Goal: Task Accomplishment & Management: Complete application form

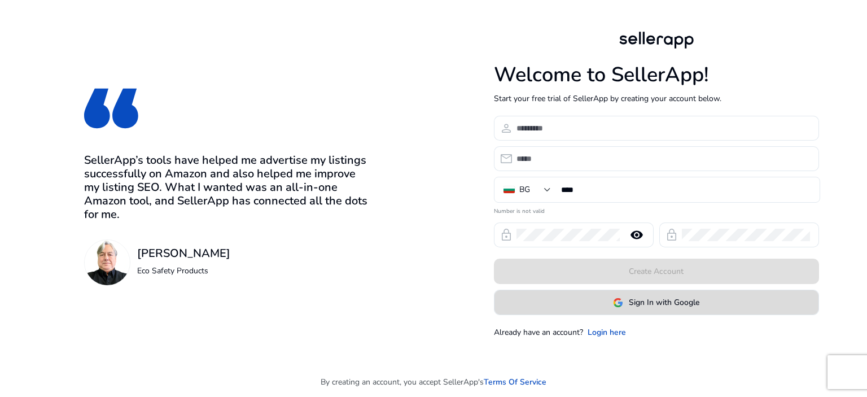
click at [581, 304] on span at bounding box center [656, 302] width 324 height 27
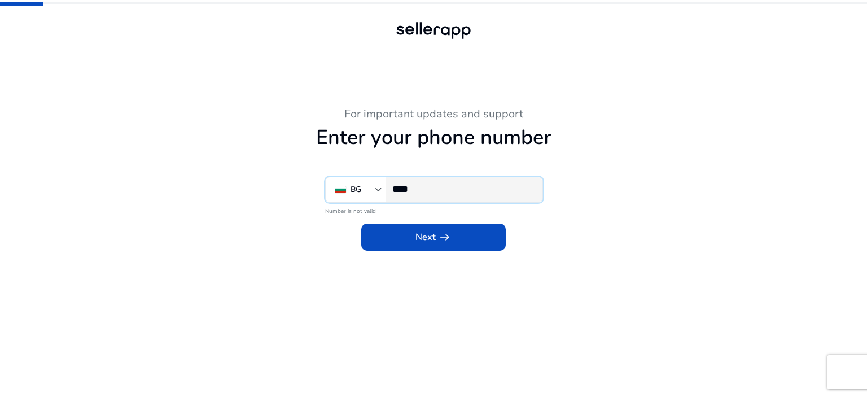
click at [453, 187] on input "****" at bounding box center [462, 189] width 141 height 12
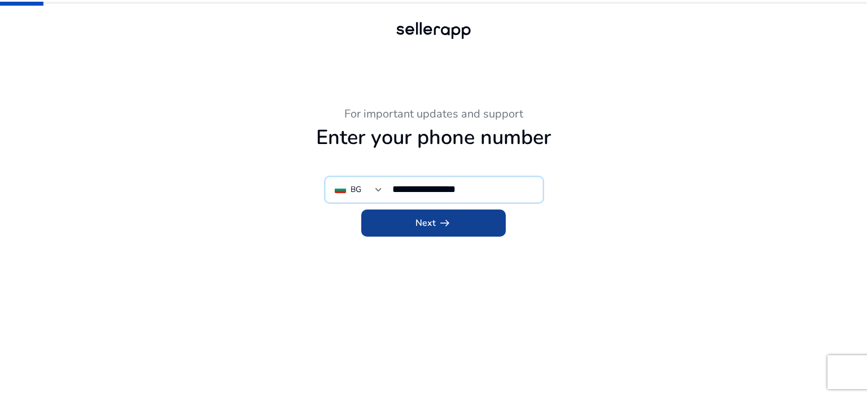
type input "**********"
click at [440, 218] on span "arrow_right_alt" at bounding box center [445, 223] width 14 height 14
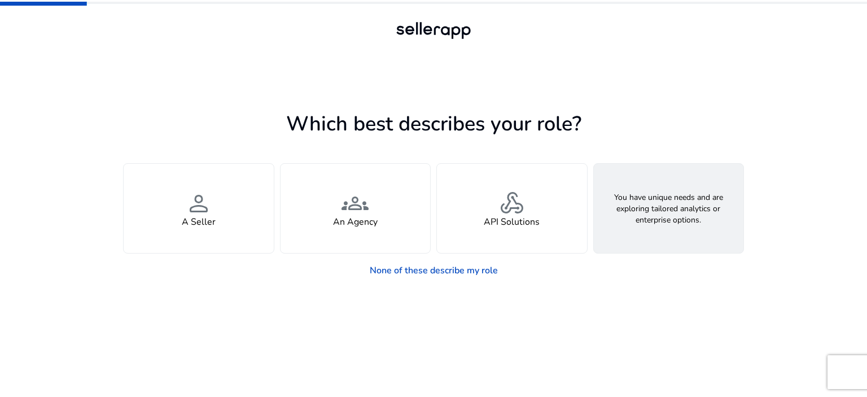
click at [655, 226] on h4 "Looking for Custom Solutions" at bounding box center [668, 222] width 121 height 11
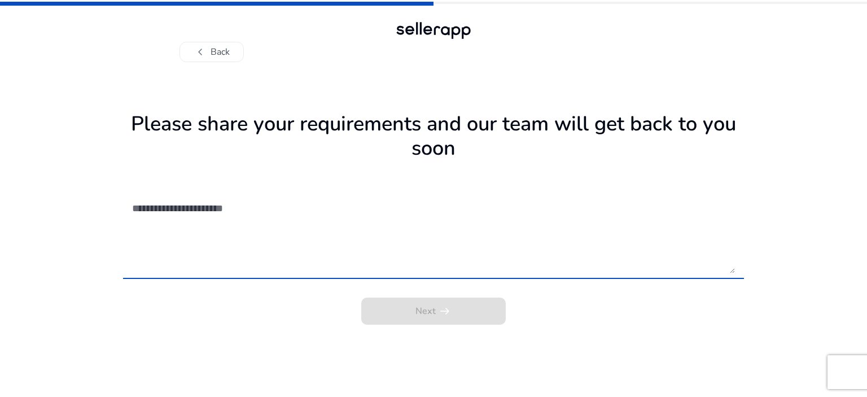
click at [233, 209] on textarea at bounding box center [433, 233] width 603 height 80
drag, startPoint x: 226, startPoint y: 41, endPoint x: 214, endPoint y: 45, distance: 12.5
click at [226, 41] on div "chevron_left Back" at bounding box center [433, 40] width 508 height 43
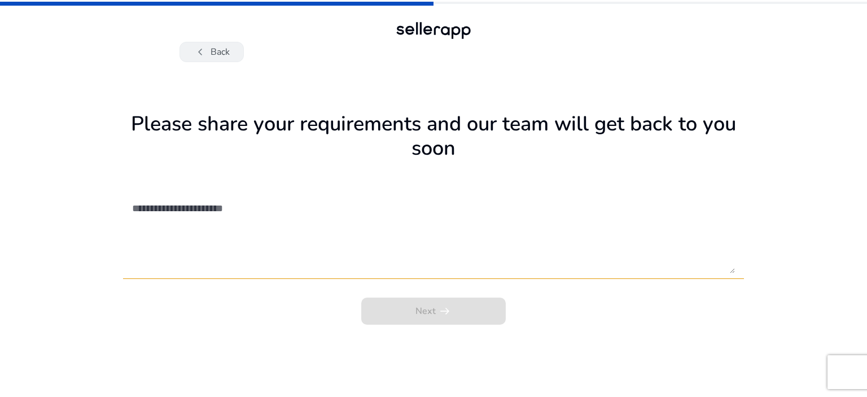
click at [205, 48] on span "chevron_left" at bounding box center [201, 52] width 14 height 14
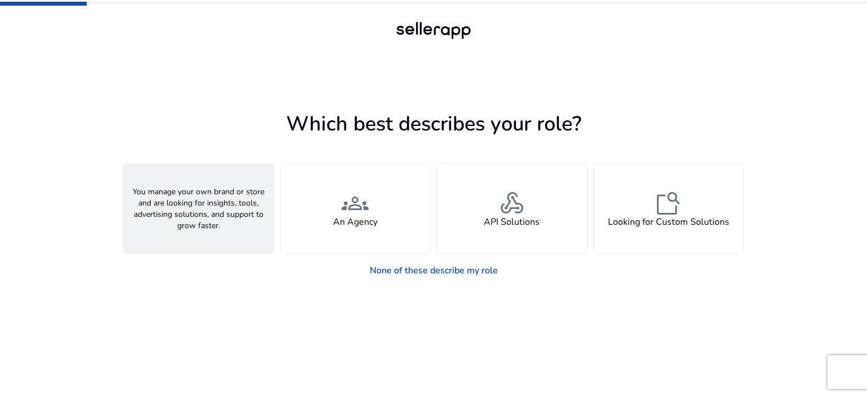
click at [192, 230] on div "person A Seller" at bounding box center [199, 208] width 150 height 89
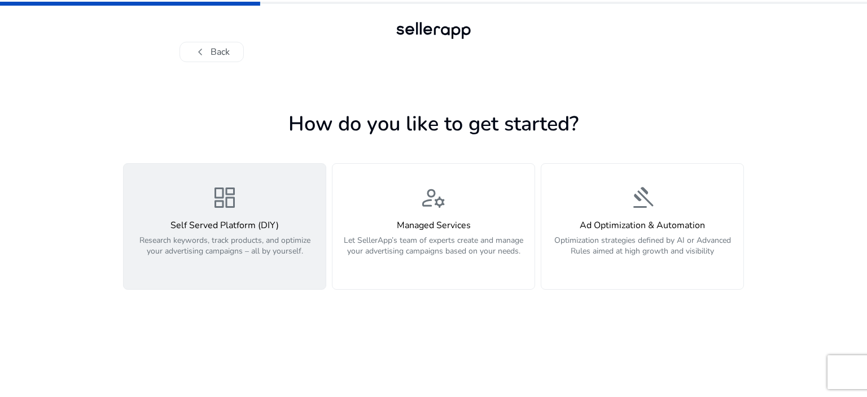
click at [192, 255] on p "Research keywords, track products, and optimize your advertising campaigns – al…" at bounding box center [224, 252] width 188 height 34
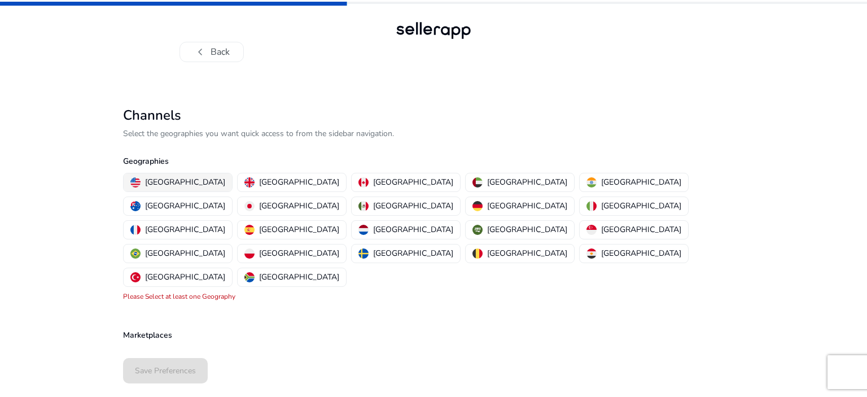
click at [156, 180] on p "[GEOGRAPHIC_DATA]" at bounding box center [185, 182] width 80 height 12
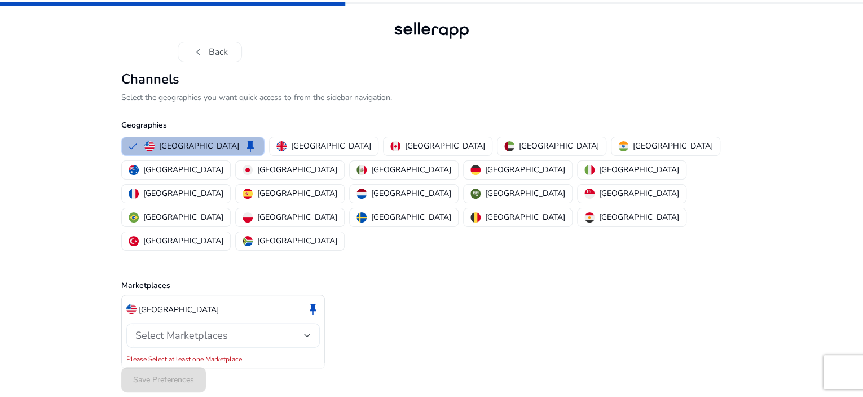
click at [305, 333] on div at bounding box center [307, 335] width 7 height 5
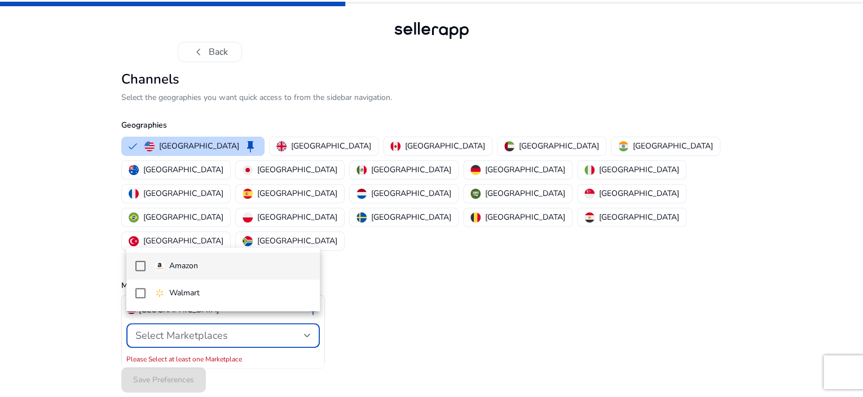
click at [138, 265] on mat-pseudo-checkbox at bounding box center [140, 266] width 10 height 10
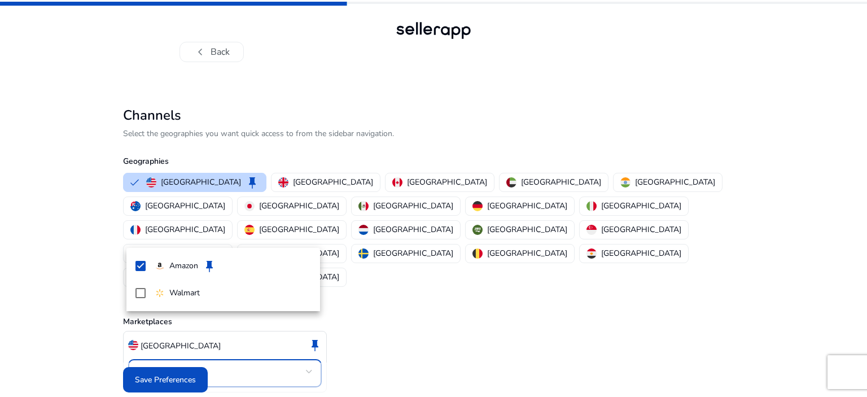
click at [148, 375] on div at bounding box center [433, 198] width 867 height 397
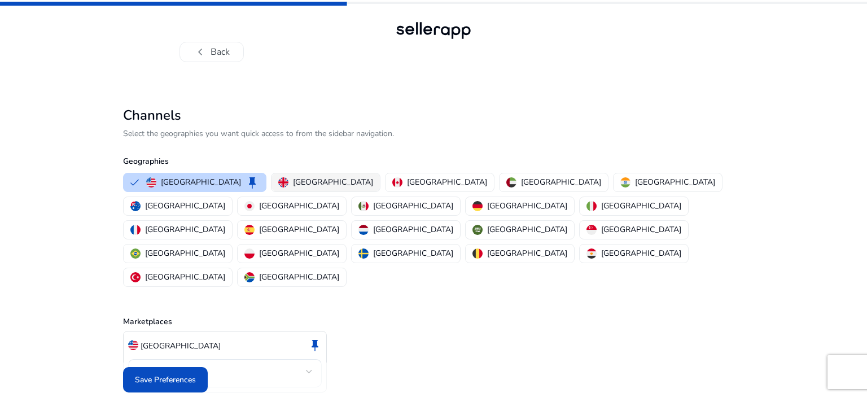
click at [293, 178] on p "[GEOGRAPHIC_DATA]" at bounding box center [333, 182] width 80 height 12
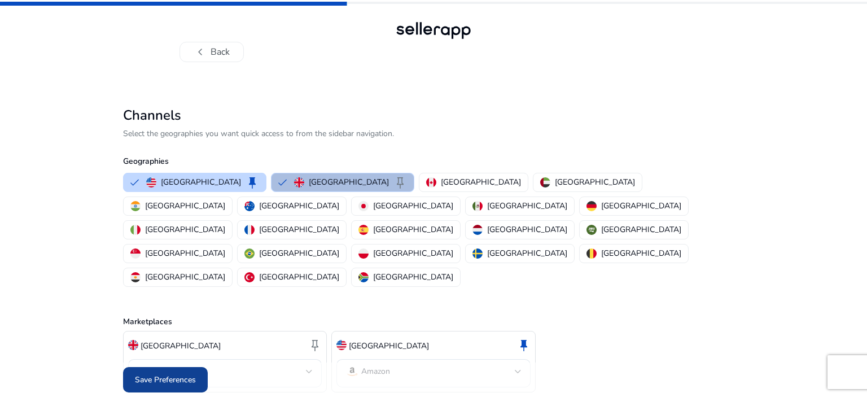
click at [146, 374] on span "Save Preferences" at bounding box center [165, 380] width 61 height 12
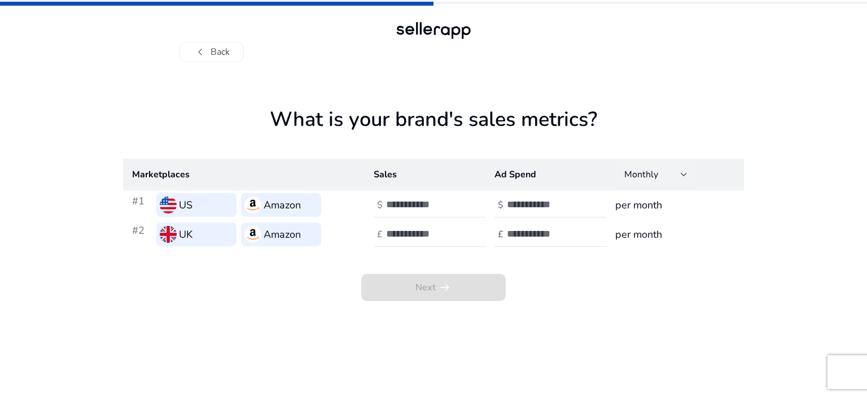
click at [683, 172] on div at bounding box center [684, 174] width 7 height 5
click at [683, 172] on div at bounding box center [433, 198] width 867 height 397
click at [397, 203] on input "number" at bounding box center [424, 204] width 76 height 12
type input "*"
click at [397, 234] on input "number" at bounding box center [424, 233] width 76 height 12
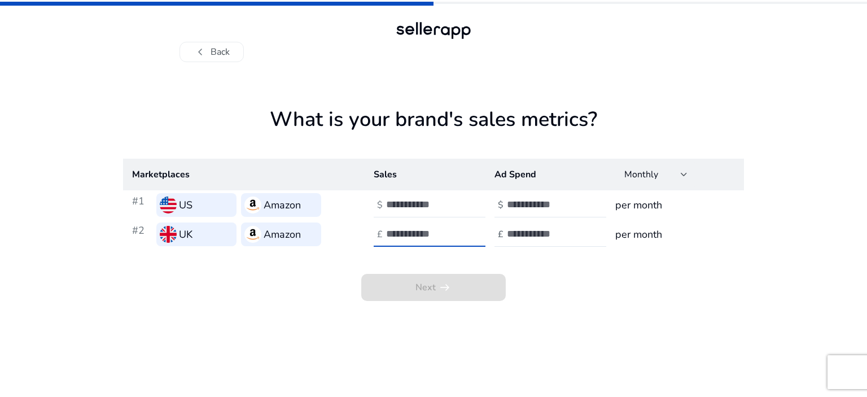
type input "*"
click at [417, 291] on span "Next arrow_right_alt" at bounding box center [433, 287] width 144 height 27
click at [546, 203] on input "number" at bounding box center [545, 204] width 76 height 12
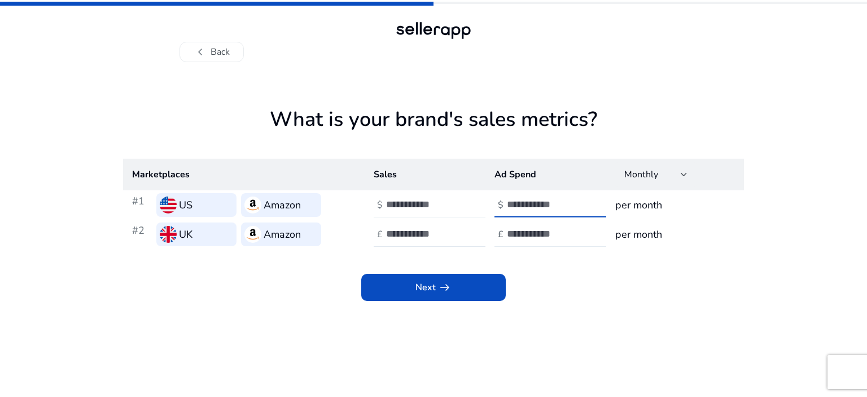
type input "*"
click at [517, 237] on input "number" at bounding box center [545, 233] width 76 height 12
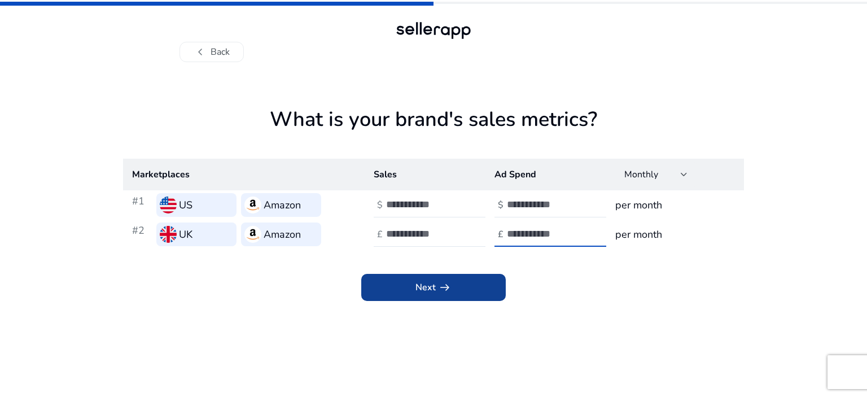
type input "*"
click at [466, 290] on span at bounding box center [433, 287] width 144 height 27
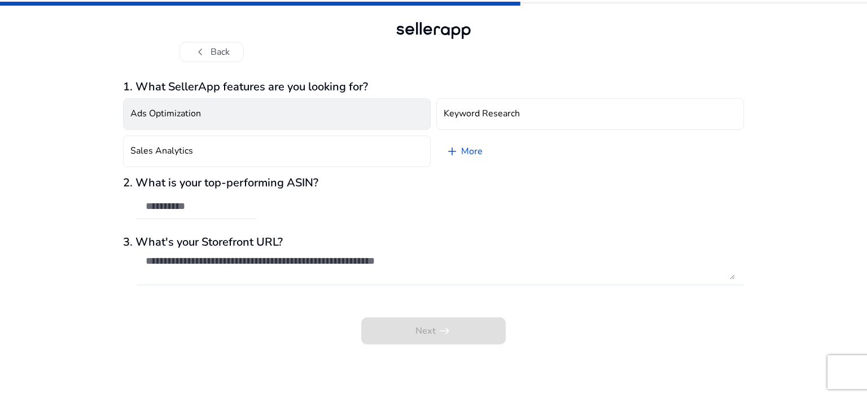
click at [302, 112] on button "Ads Optimization" at bounding box center [277, 114] width 308 height 32
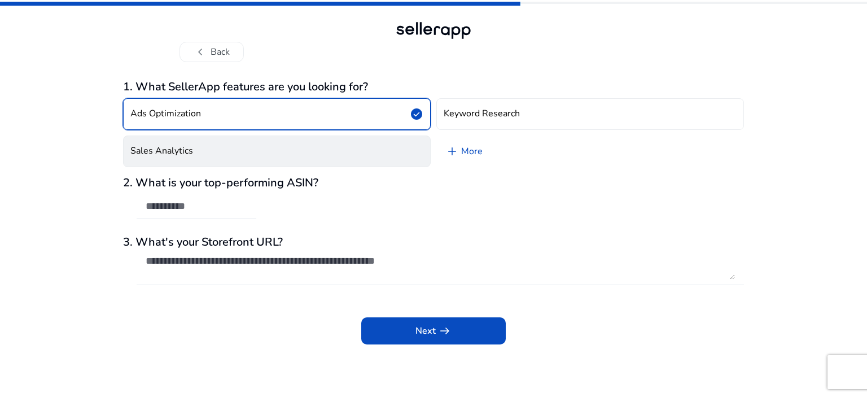
click at [294, 158] on button "Sales Analytics" at bounding box center [277, 151] width 308 height 32
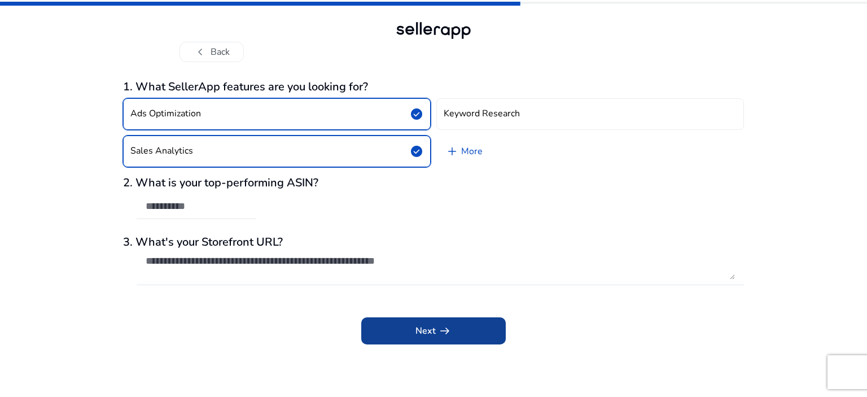
click at [394, 330] on span at bounding box center [433, 330] width 144 height 27
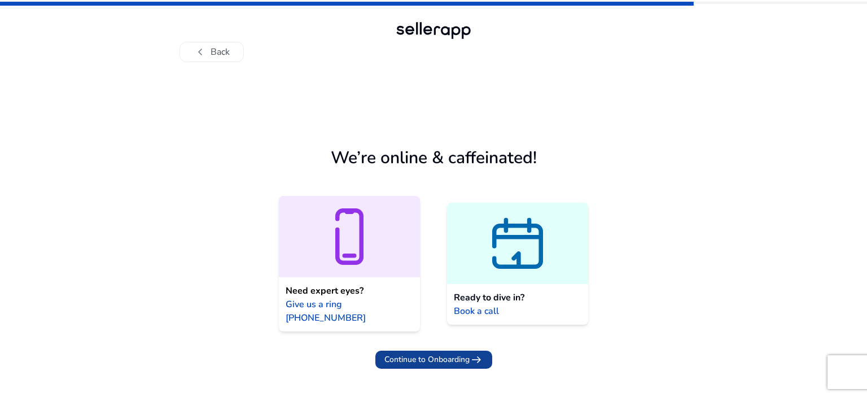
click at [411, 353] on span "Continue to Onboarding" at bounding box center [426, 359] width 85 height 12
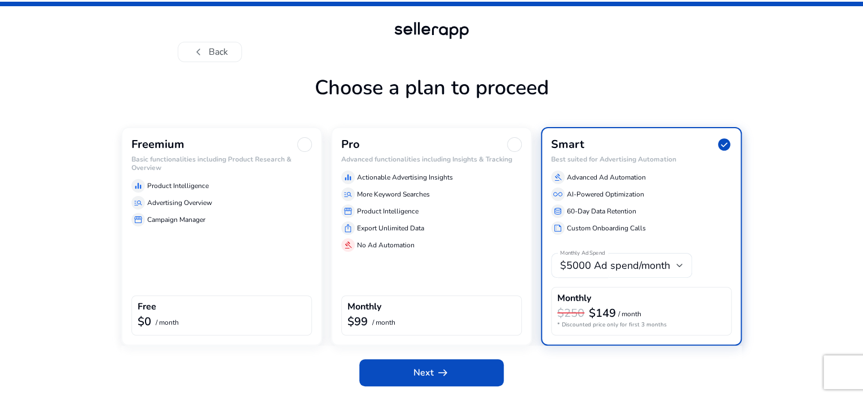
click at [166, 151] on h3 "Freemium" at bounding box center [157, 145] width 53 height 14
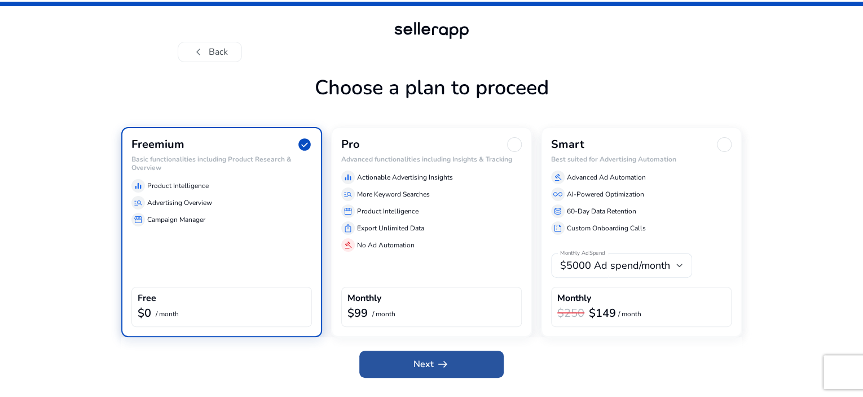
click at [386, 378] on span at bounding box center [431, 363] width 144 height 27
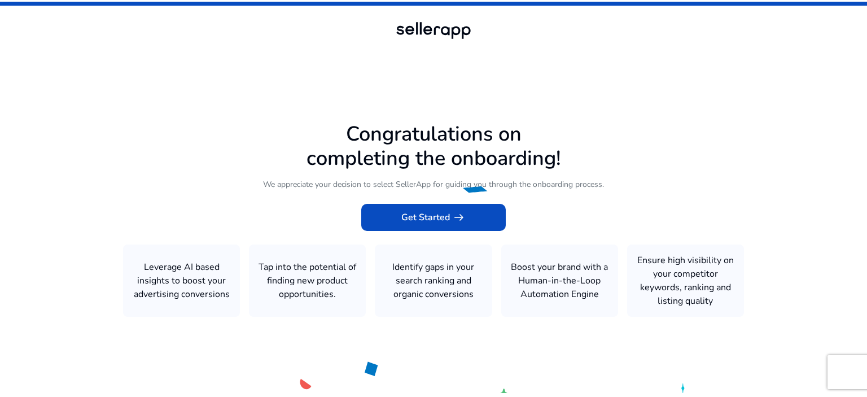
click at [402, 222] on span "Get Started arrow_right_alt" at bounding box center [433, 217] width 64 height 14
